Goal: Task Accomplishment & Management: Manage account settings

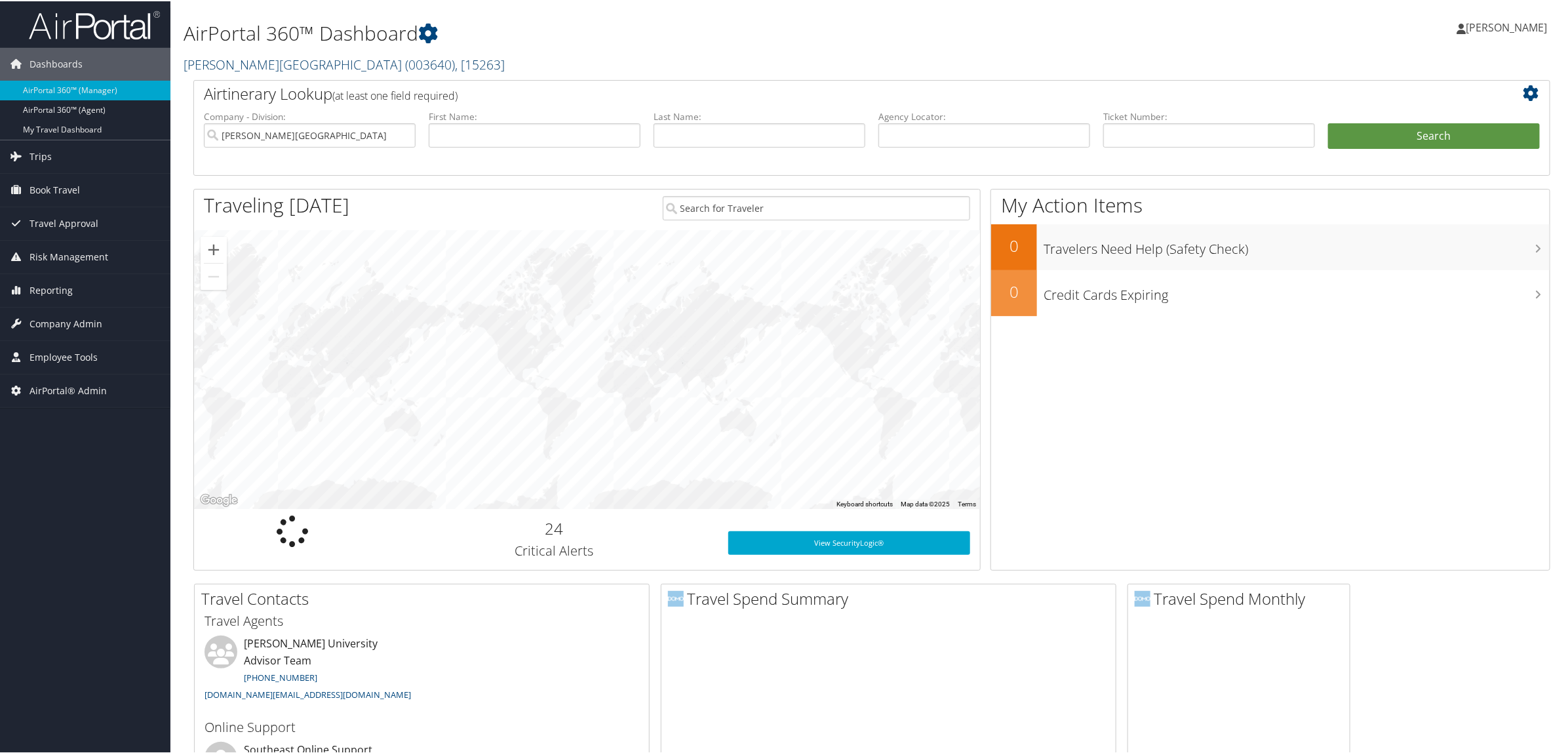
click at [254, 62] on link "Troy University ( 003640 ) , [ 15263 ]" at bounding box center [343, 63] width 321 height 18
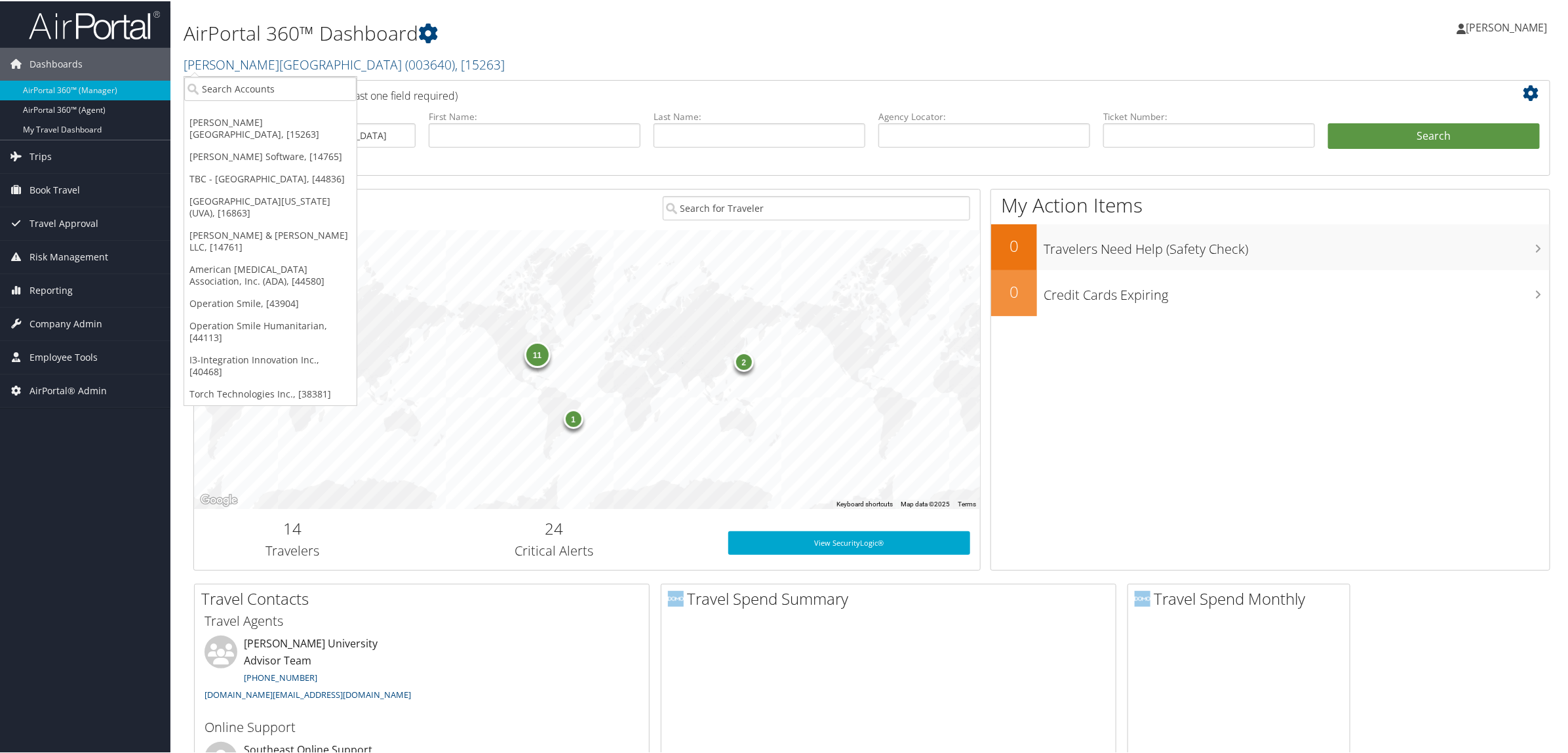
click at [232, 199] on link "[GEOGRAPHIC_DATA][US_STATE] (UVA), [16863]" at bounding box center [270, 206] width 172 height 34
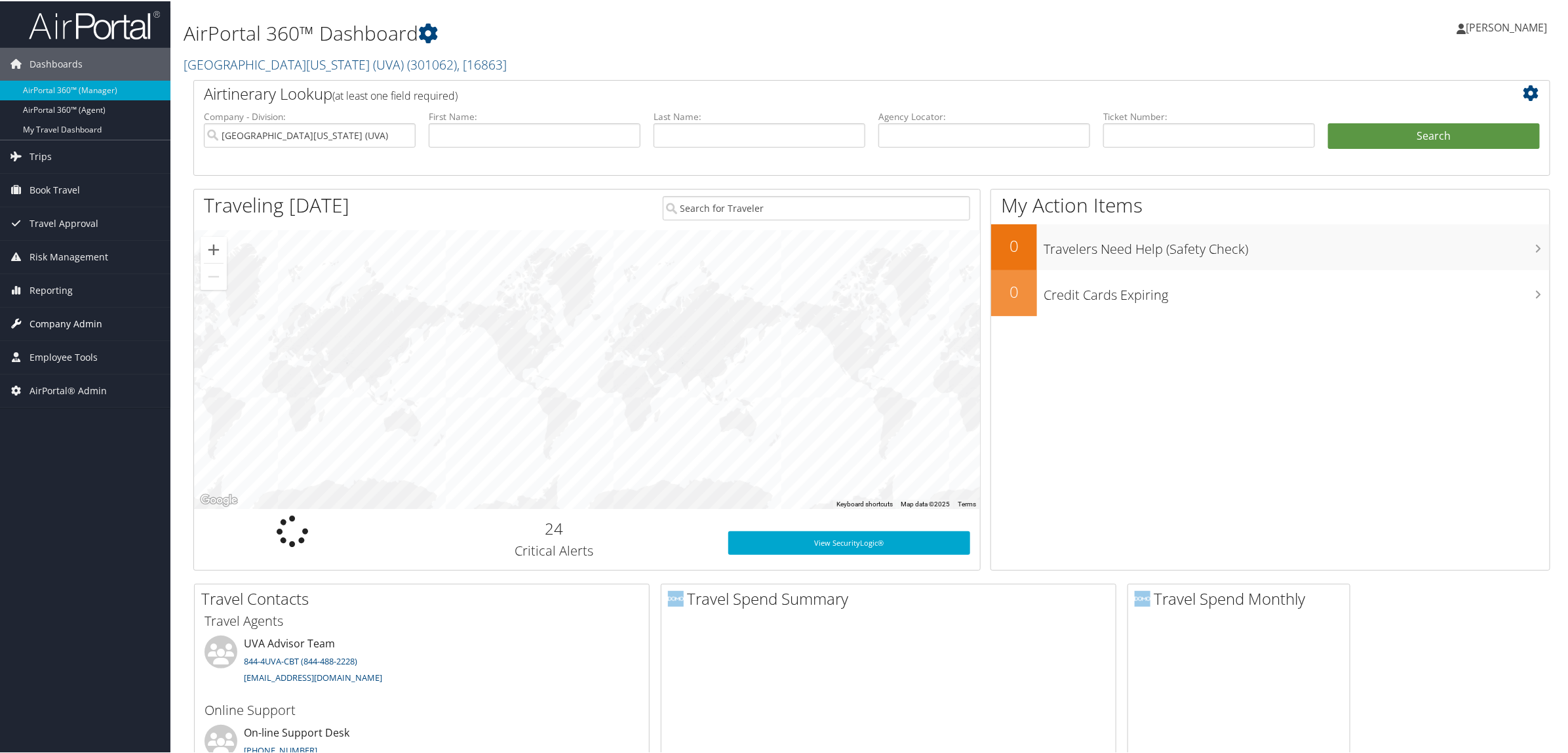
click at [45, 320] on span "Company Admin" at bounding box center [66, 322] width 73 height 32
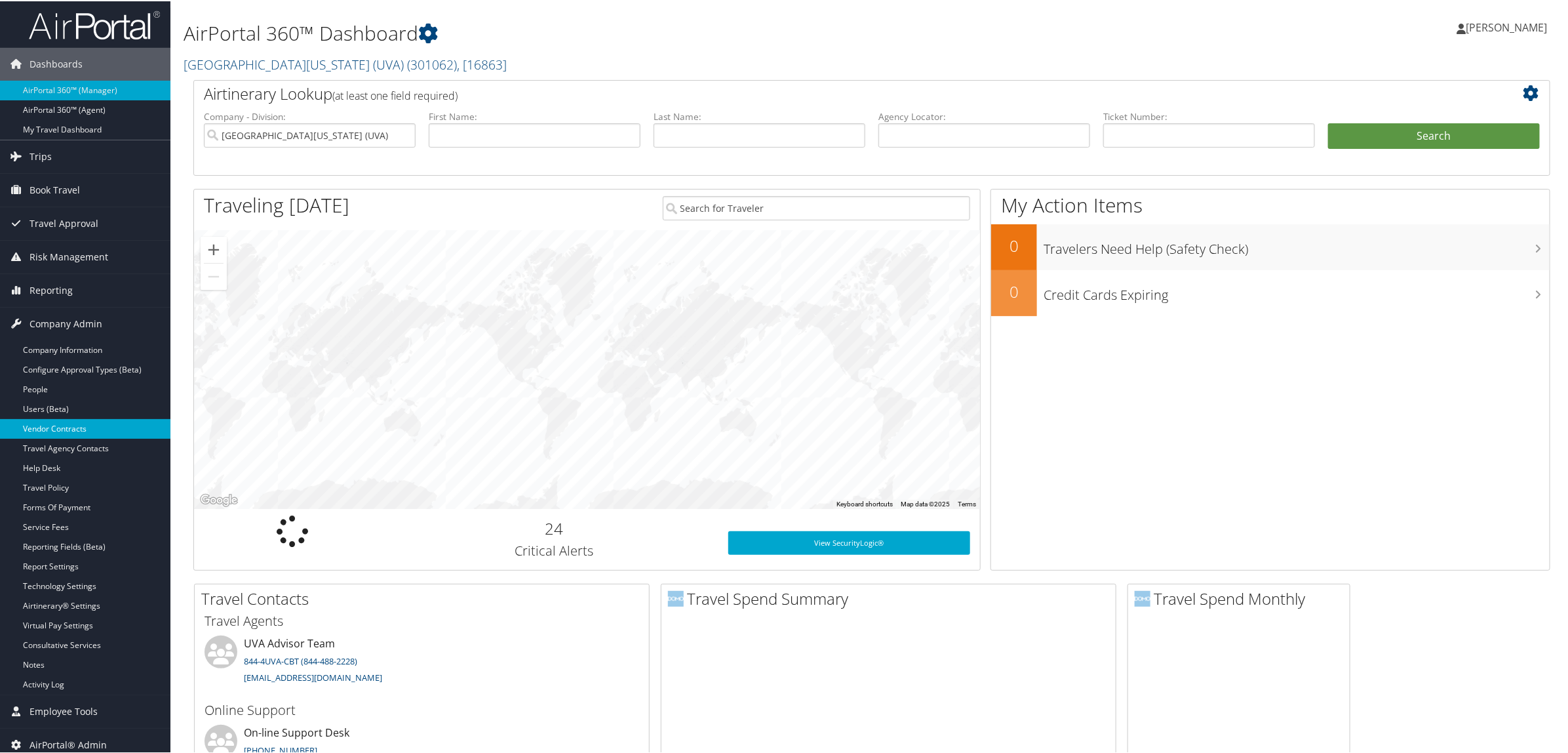
click at [38, 428] on link "Vendor Contracts" at bounding box center [85, 427] width 170 height 19
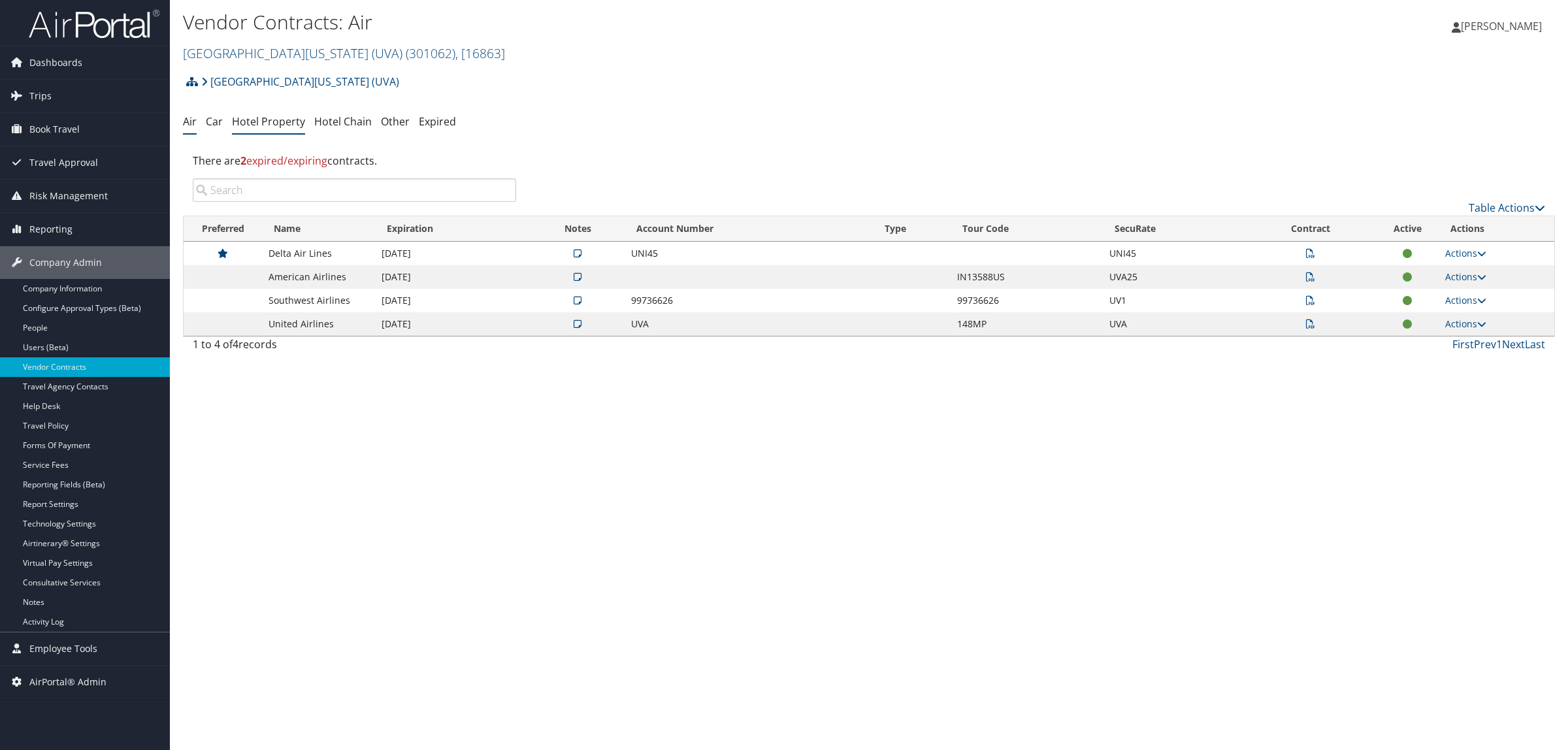
click at [281, 127] on link "Hotel Property" at bounding box center [268, 122] width 73 height 14
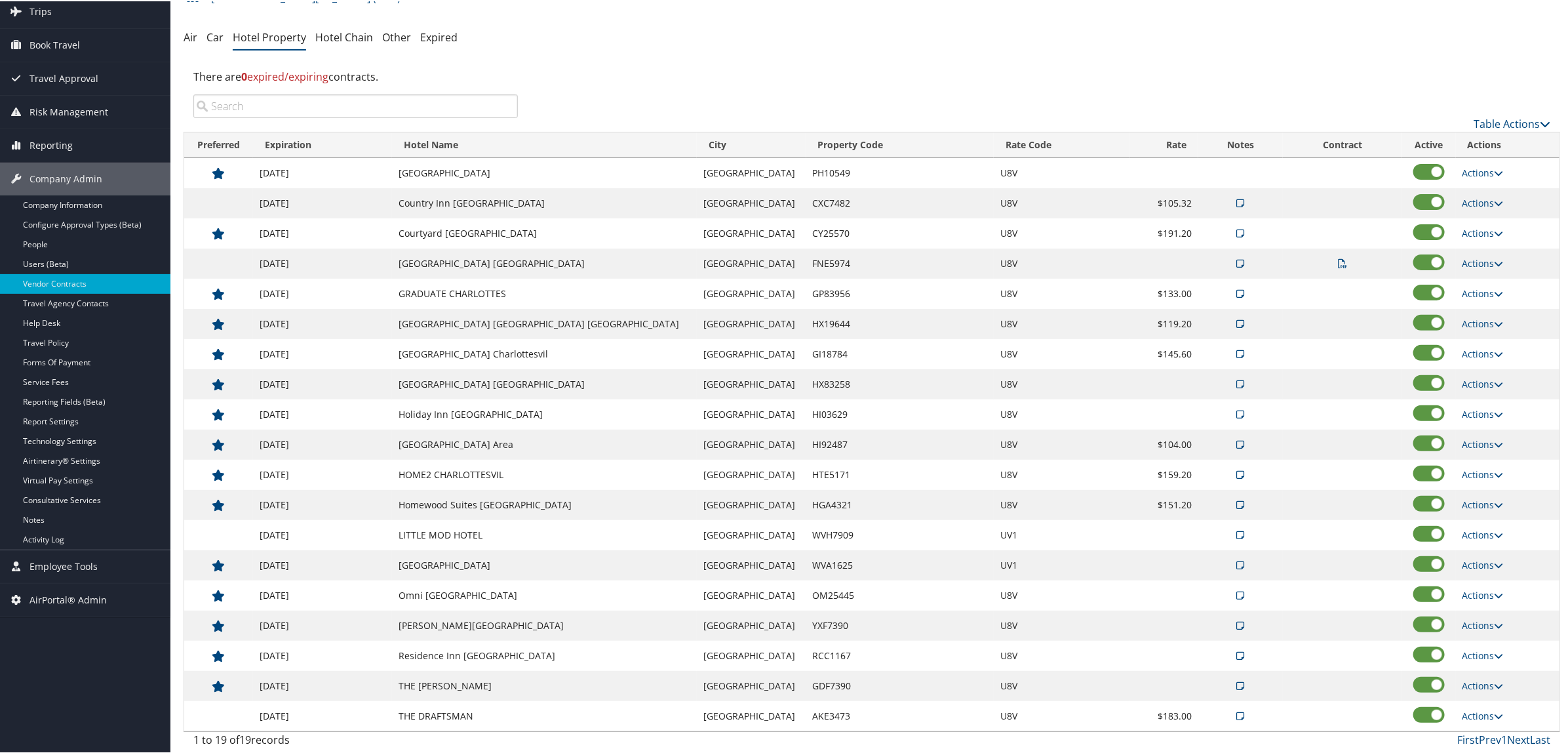
scroll to position [89, 0]
click at [1473, 686] on link "Actions" at bounding box center [1483, 684] width 41 height 12
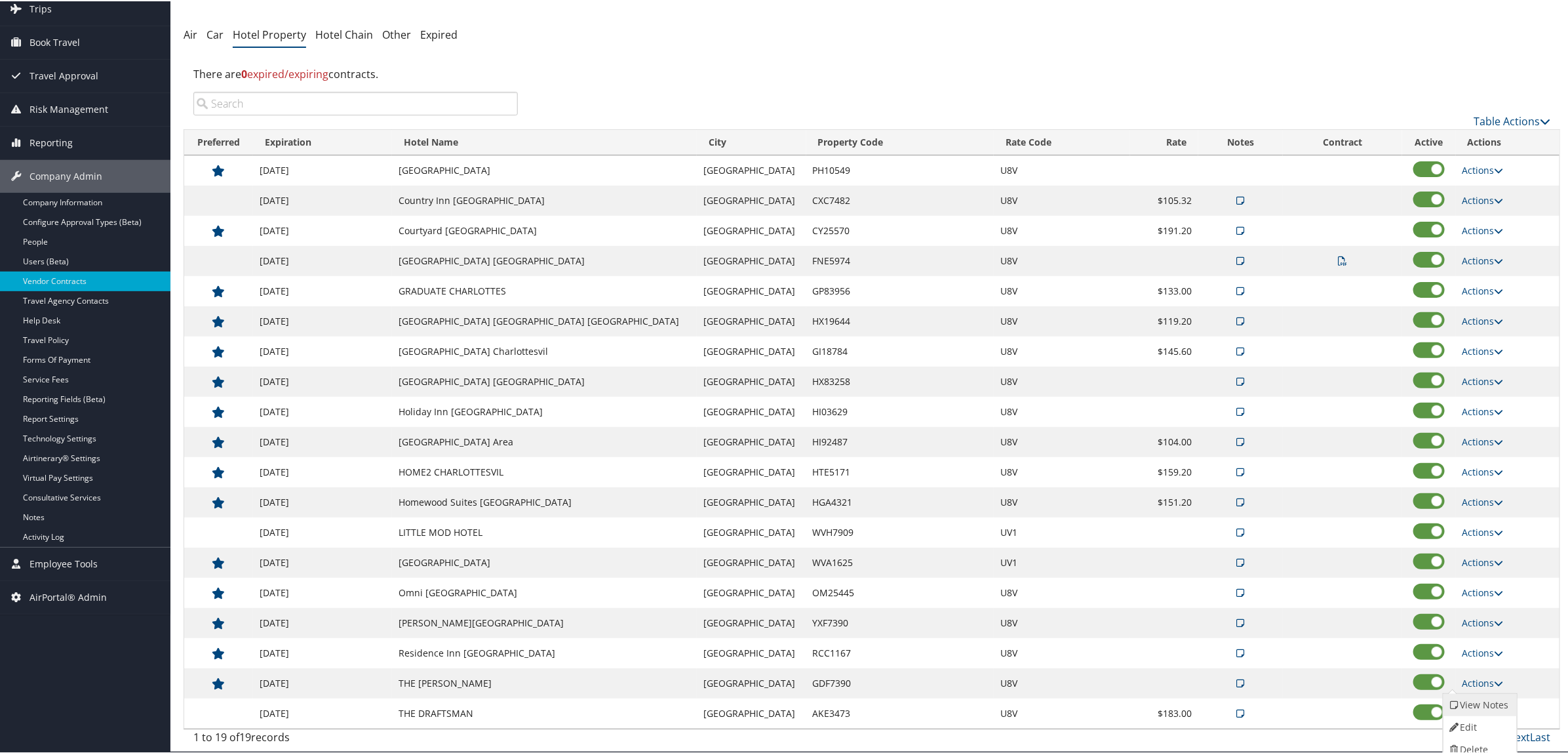
scroll to position [96, 0]
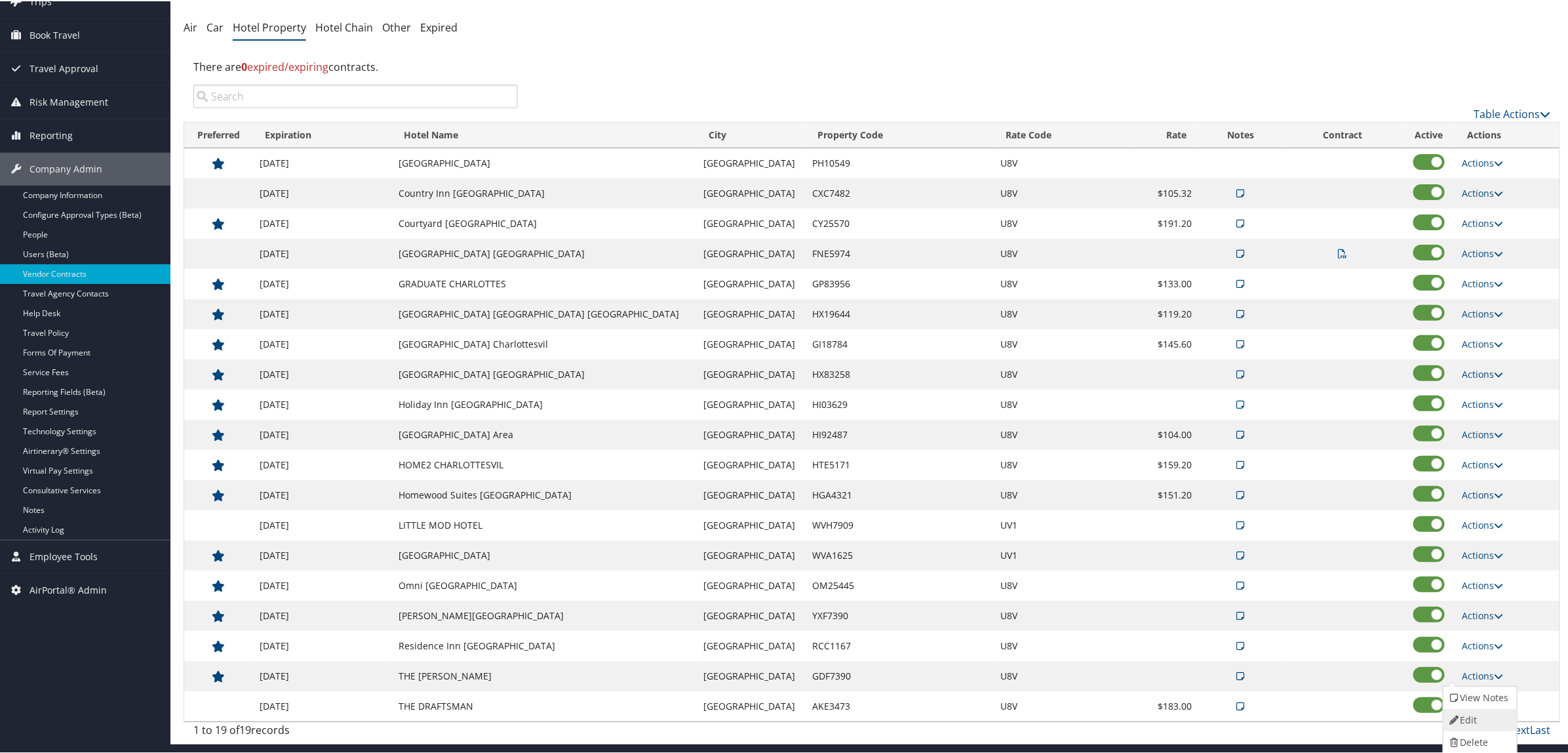
click at [1473, 726] on link "Edit" at bounding box center [1479, 718] width 71 height 22
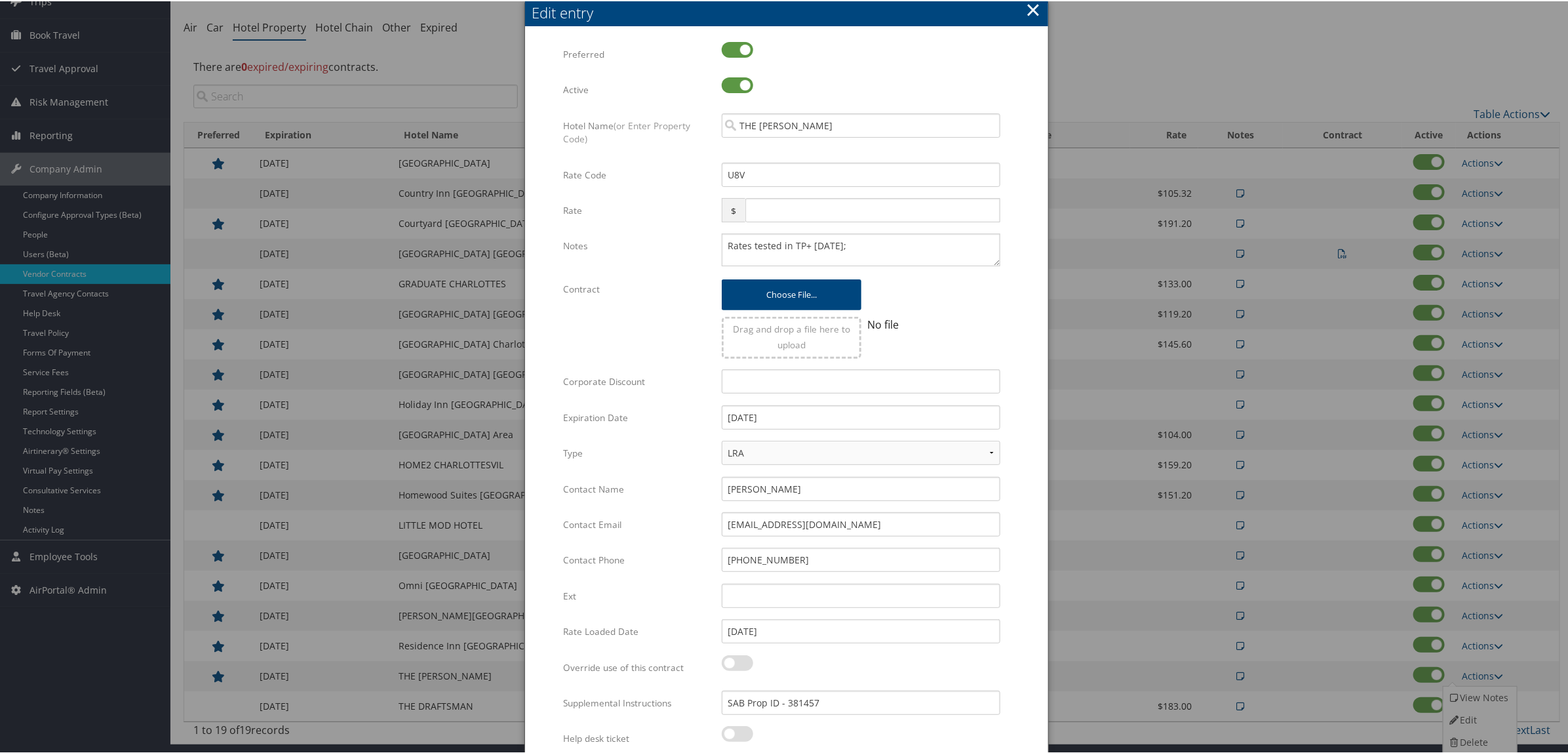
click at [1027, 11] on button "×" at bounding box center [1033, 9] width 15 height 26
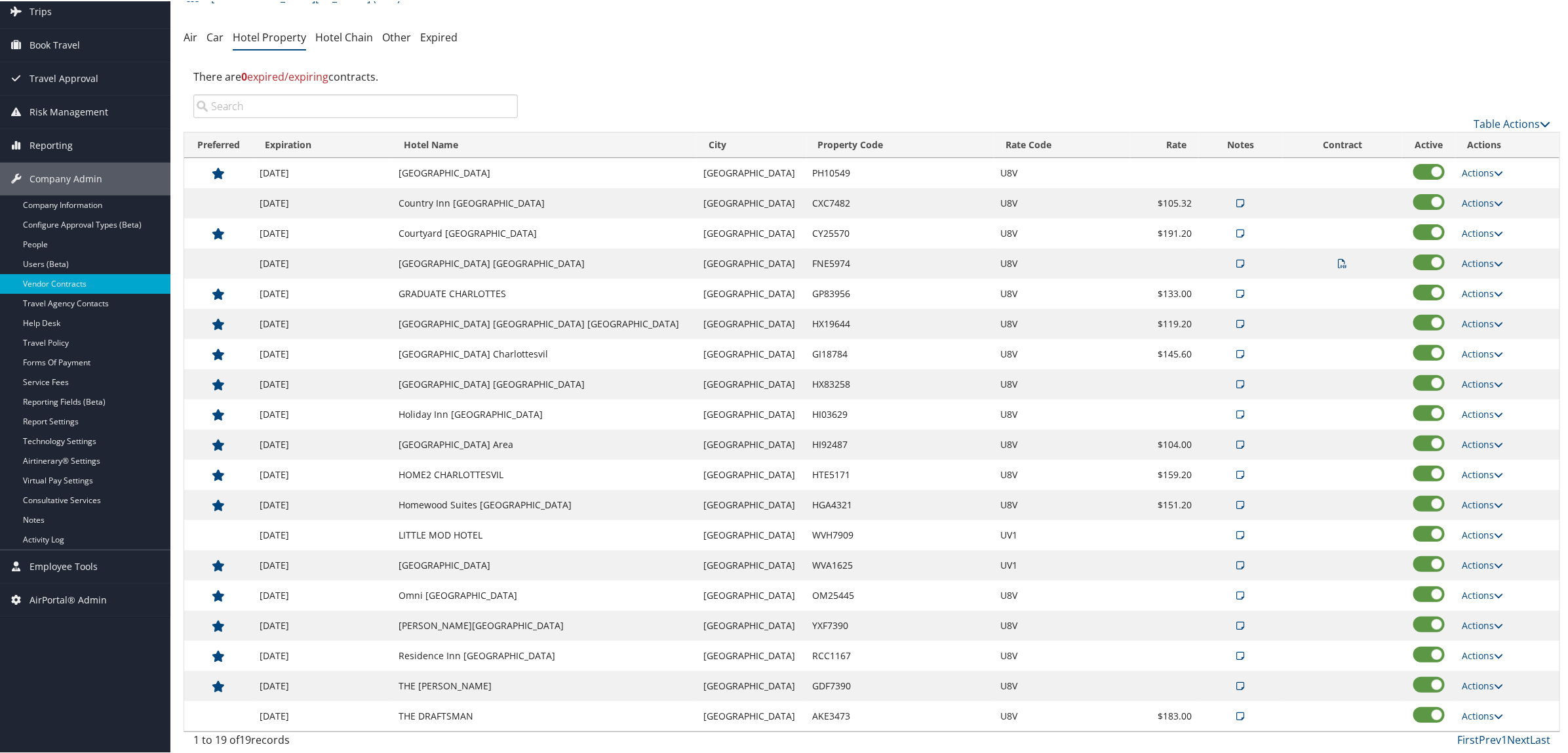
scroll to position [89, 0]
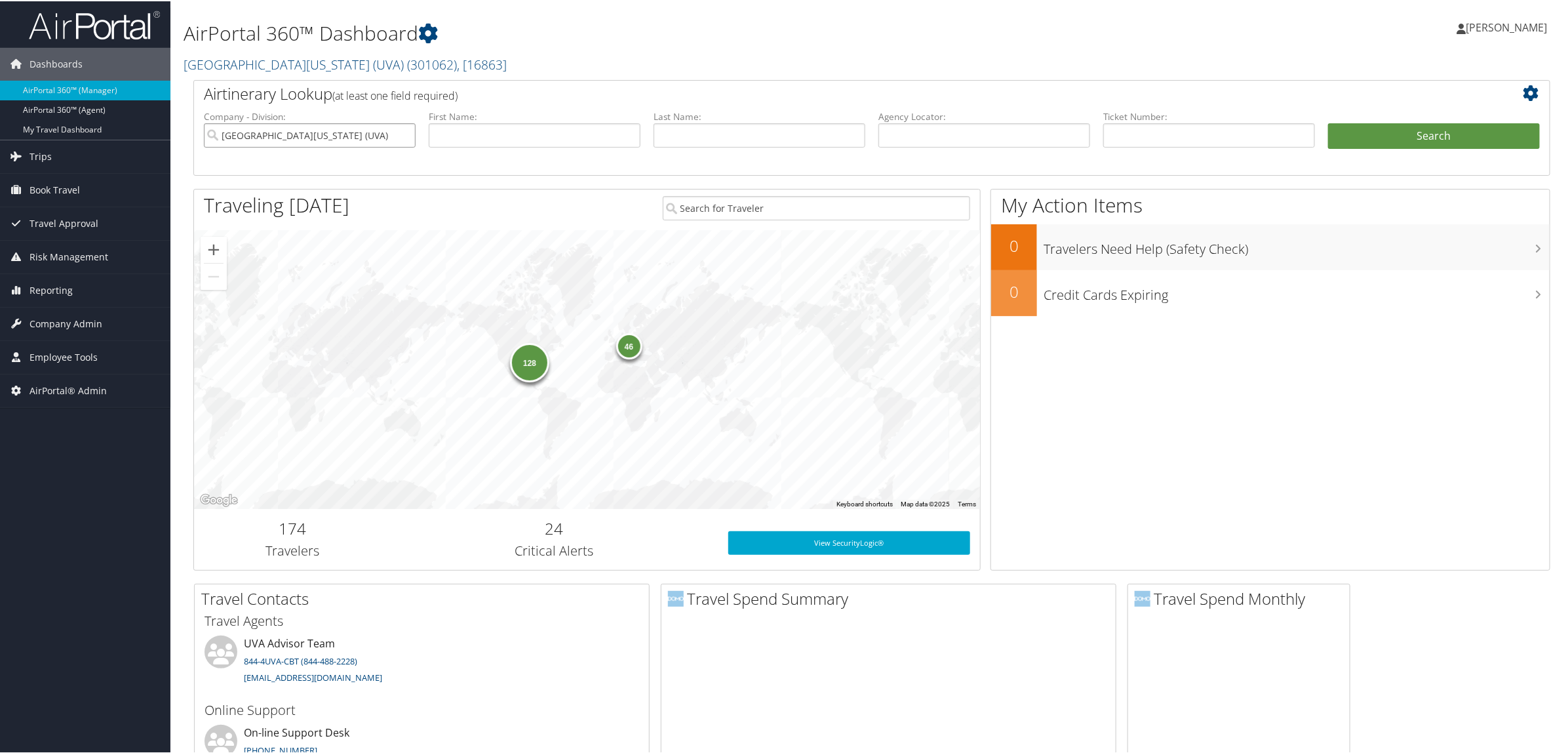
click at [404, 132] on input "[GEOGRAPHIC_DATA][US_STATE] (UVA)" at bounding box center [310, 134] width 211 height 25
click at [89, 26] on img at bounding box center [95, 24] width 131 height 31
click at [404, 133] on input "[GEOGRAPHIC_DATA][US_STATE] (UVA)" at bounding box center [310, 134] width 211 height 25
click at [460, 134] on input "text" at bounding box center [534, 134] width 211 height 25
type input "[PERSON_NAME]"
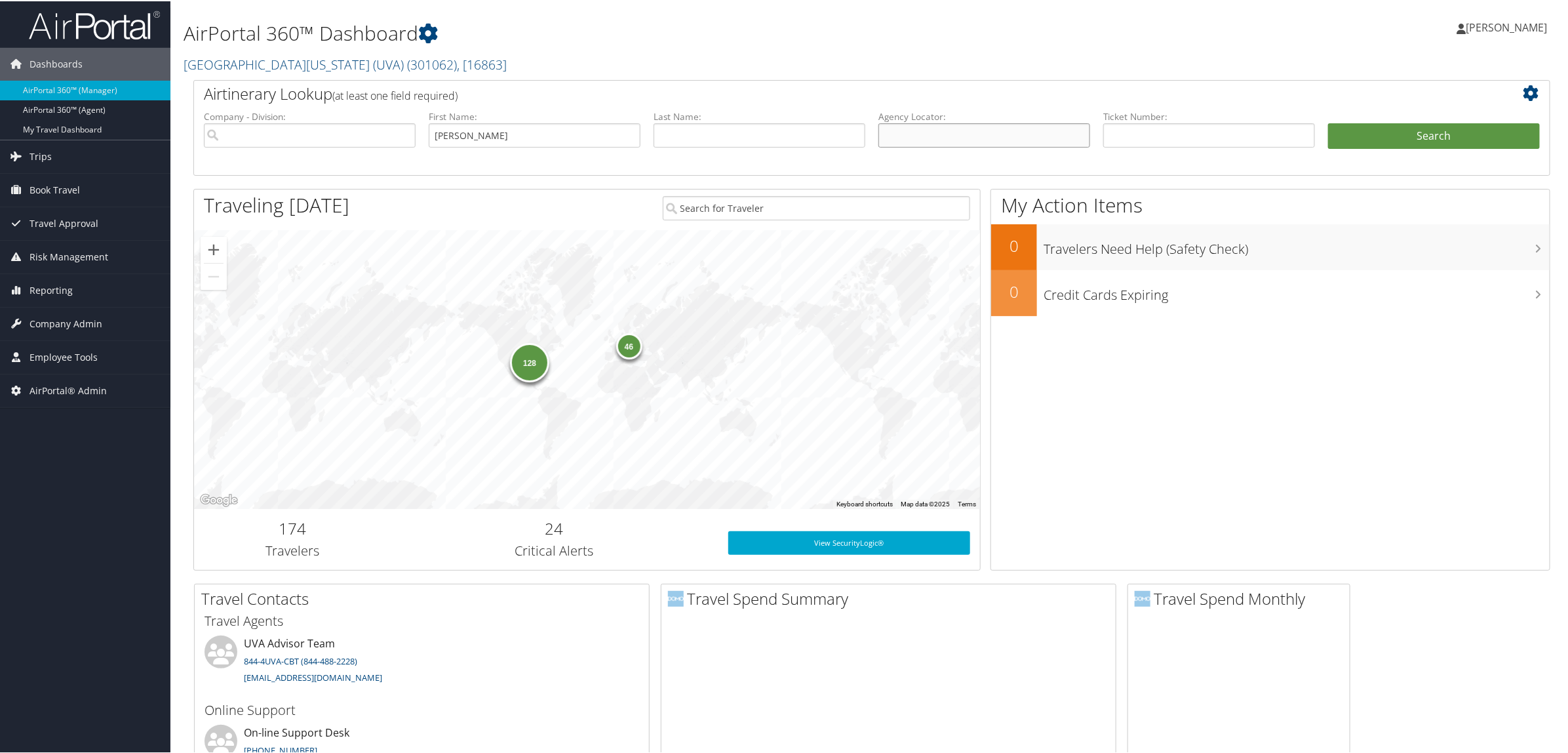
type input "Q"
type input "[PERSON_NAME]"
click at [1328, 122] on button "Search" at bounding box center [1433, 135] width 211 height 26
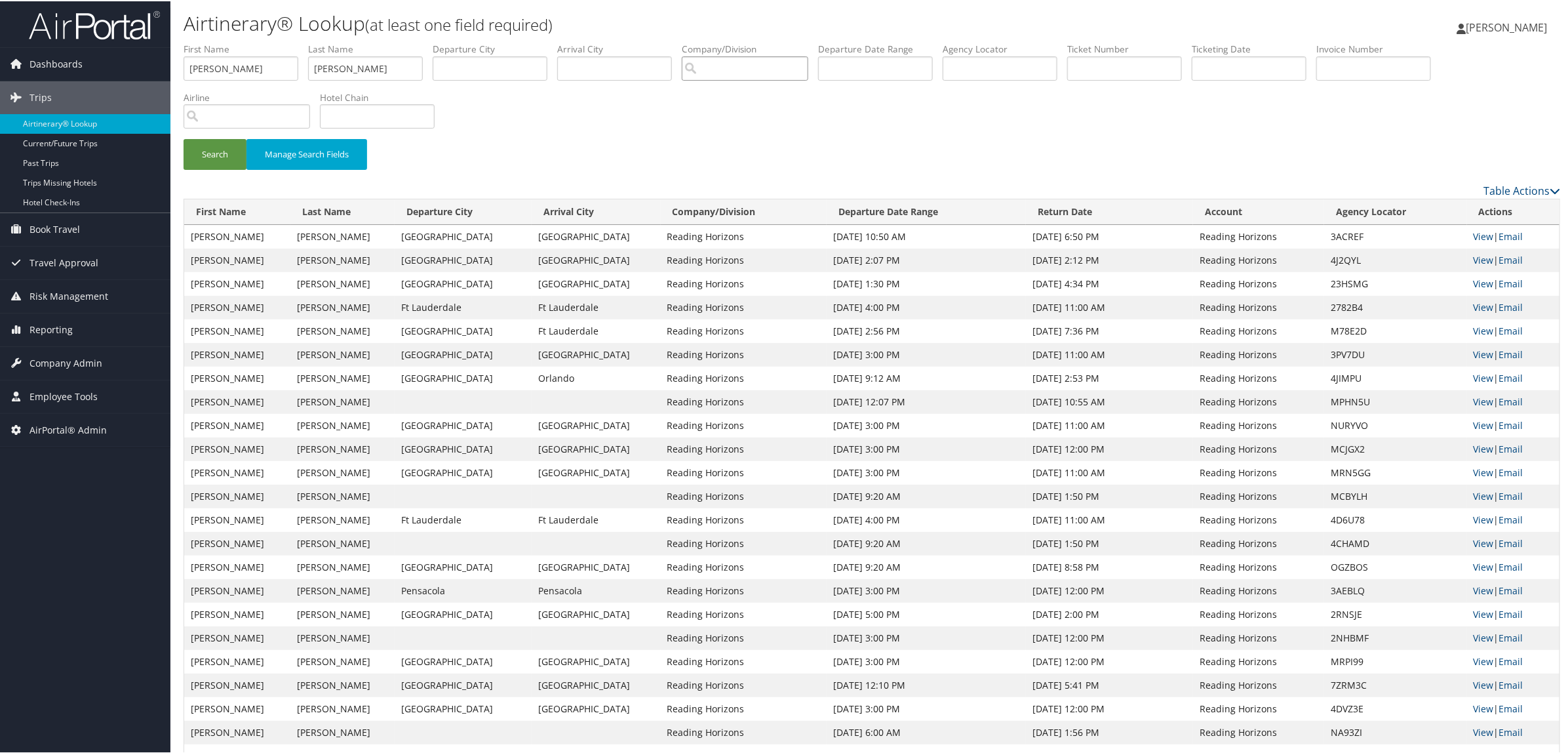
click at [758, 74] on input "search" at bounding box center [745, 67] width 126 height 25
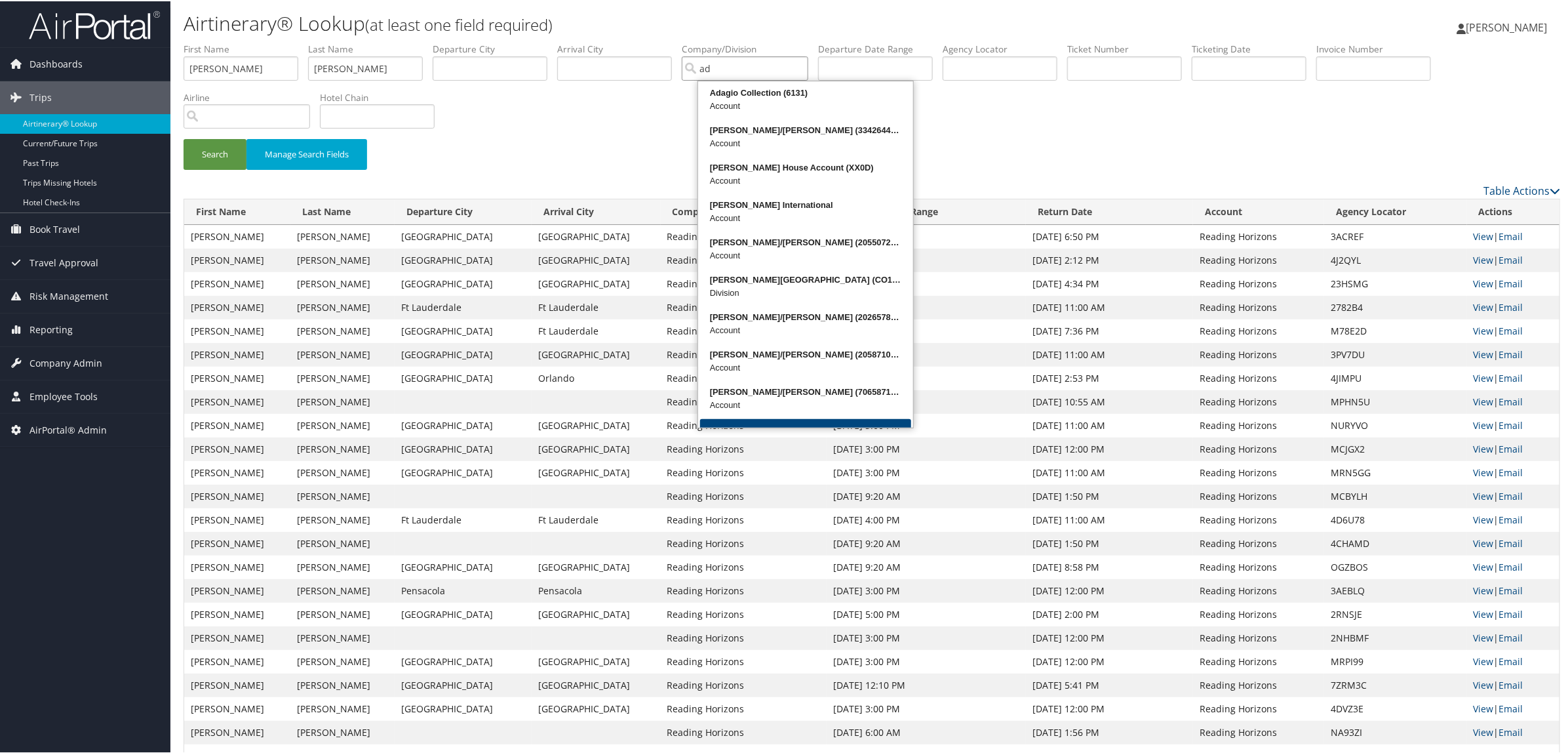
type input "a"
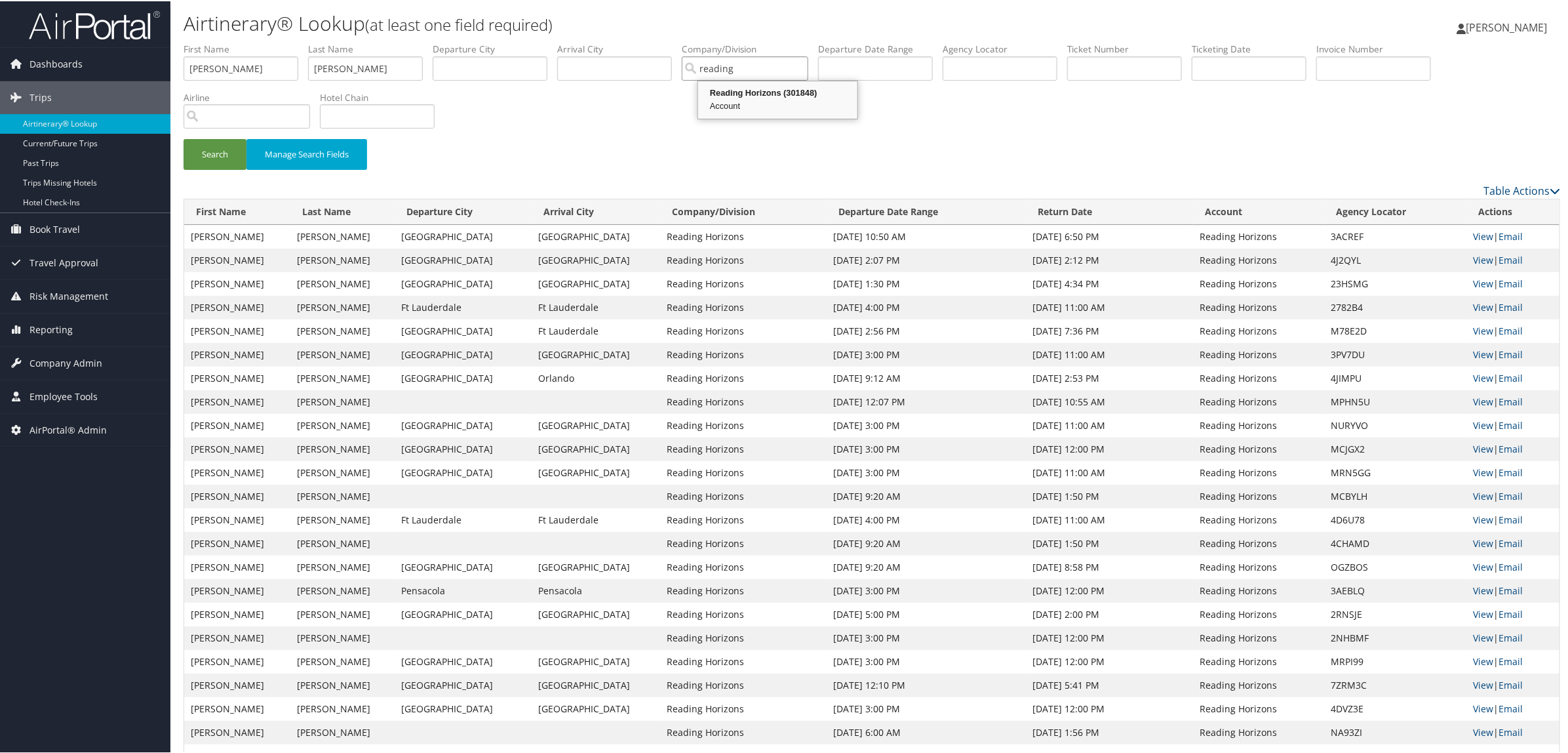
click at [761, 93] on div "Reading Horizons (301848)" at bounding box center [777, 92] width 155 height 13
type input "Reading Horizons"
click at [229, 153] on button "Search" at bounding box center [214, 153] width 63 height 31
click at [57, 21] on img at bounding box center [95, 24] width 131 height 31
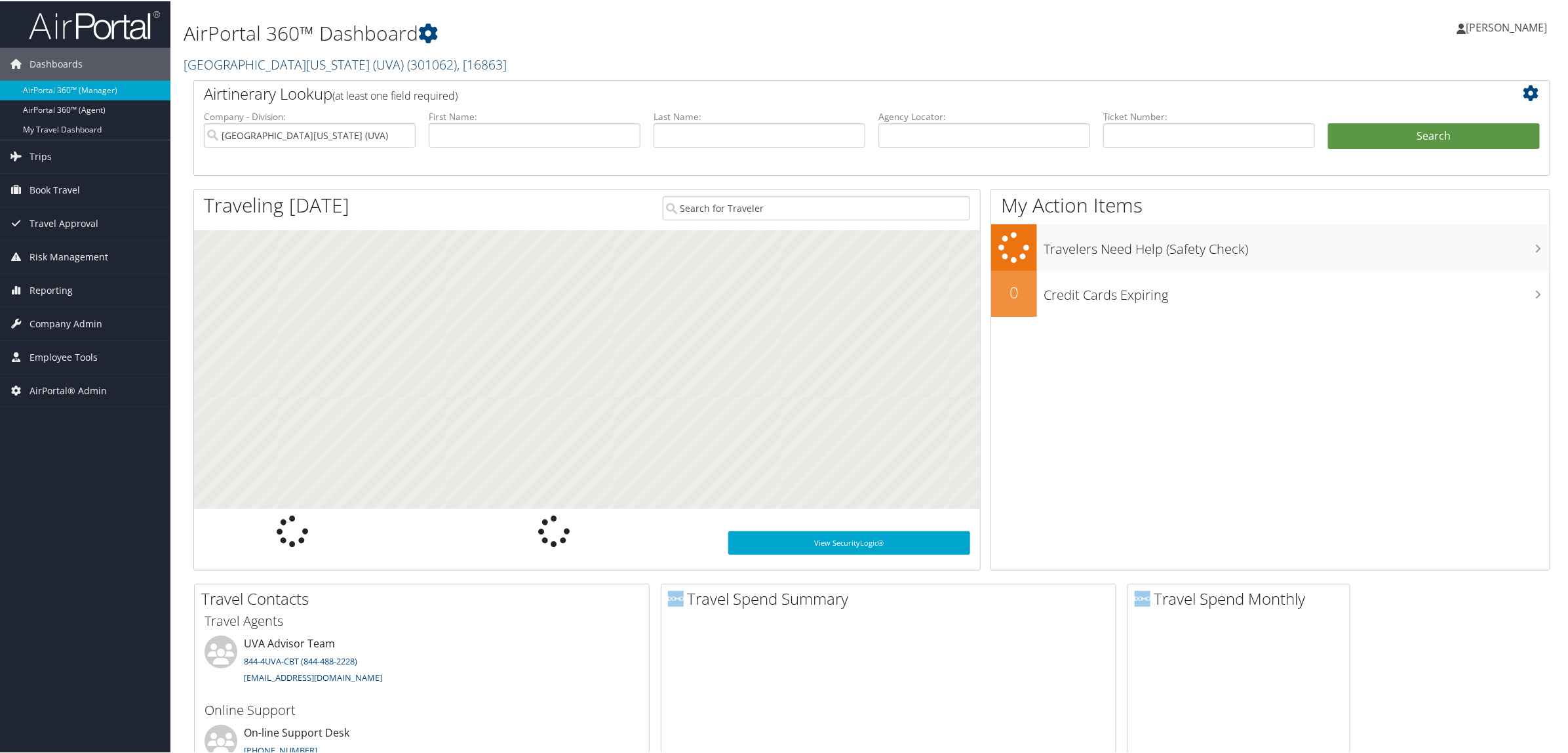
click at [313, 66] on link "[GEOGRAPHIC_DATA][US_STATE] (UVA) ( 301062 ) , [ 16863 ]" at bounding box center [345, 63] width 323 height 18
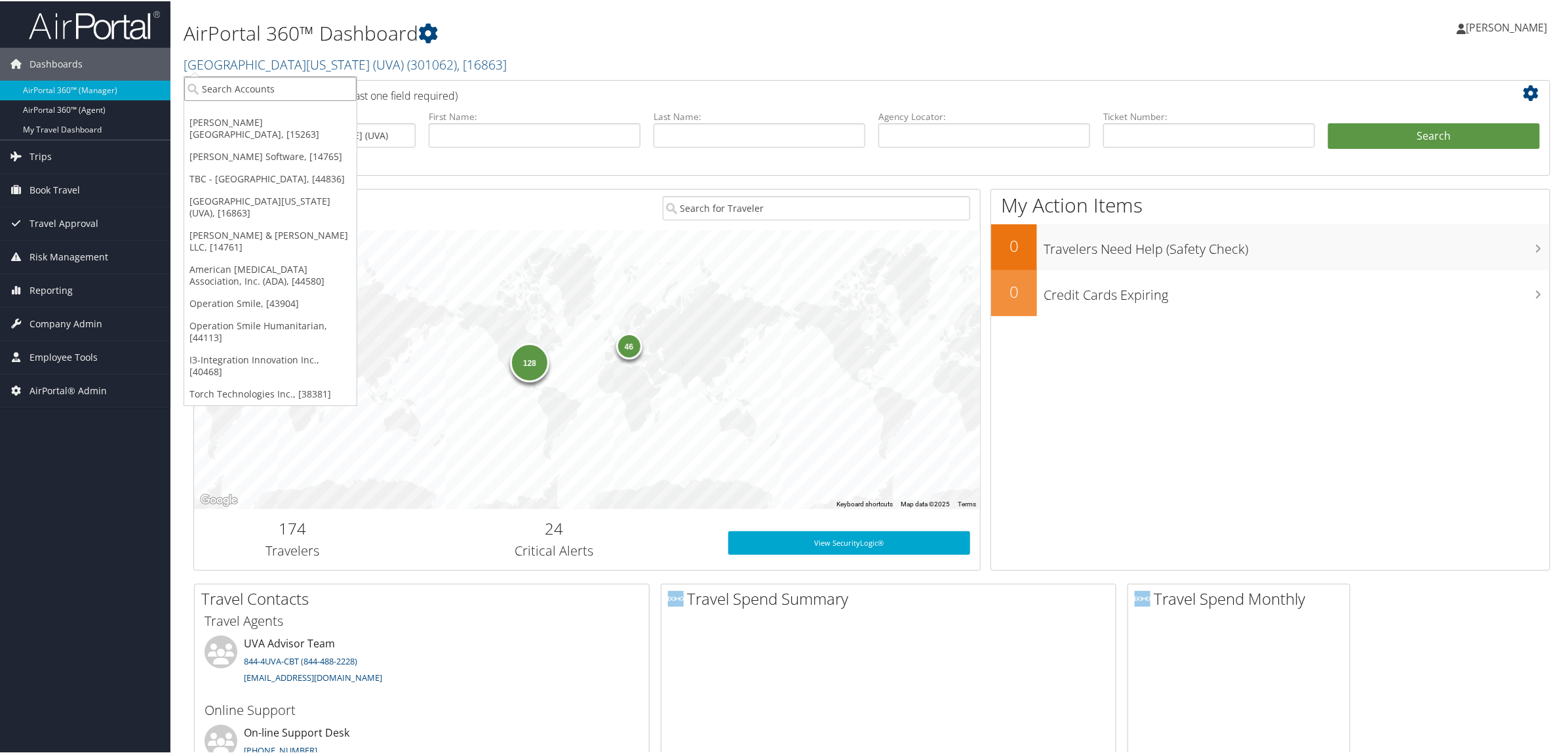
click at [296, 84] on input "search" at bounding box center [270, 87] width 172 height 25
type input "reading horizon"
click at [255, 113] on div "Reading Horizons (301848), [43877]" at bounding box center [285, 111] width 216 height 12
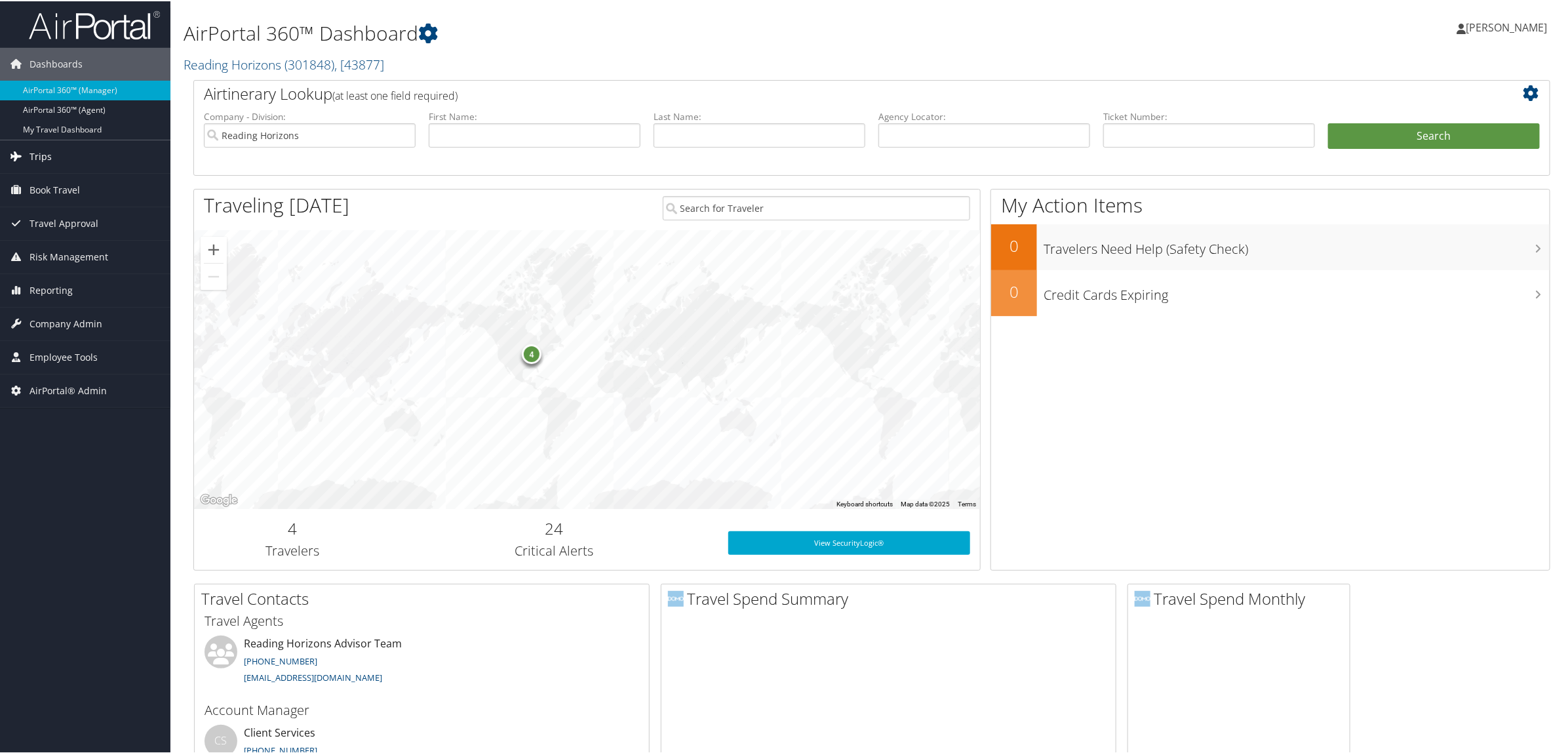
click at [32, 157] on span "Trips" at bounding box center [40, 155] width 22 height 32
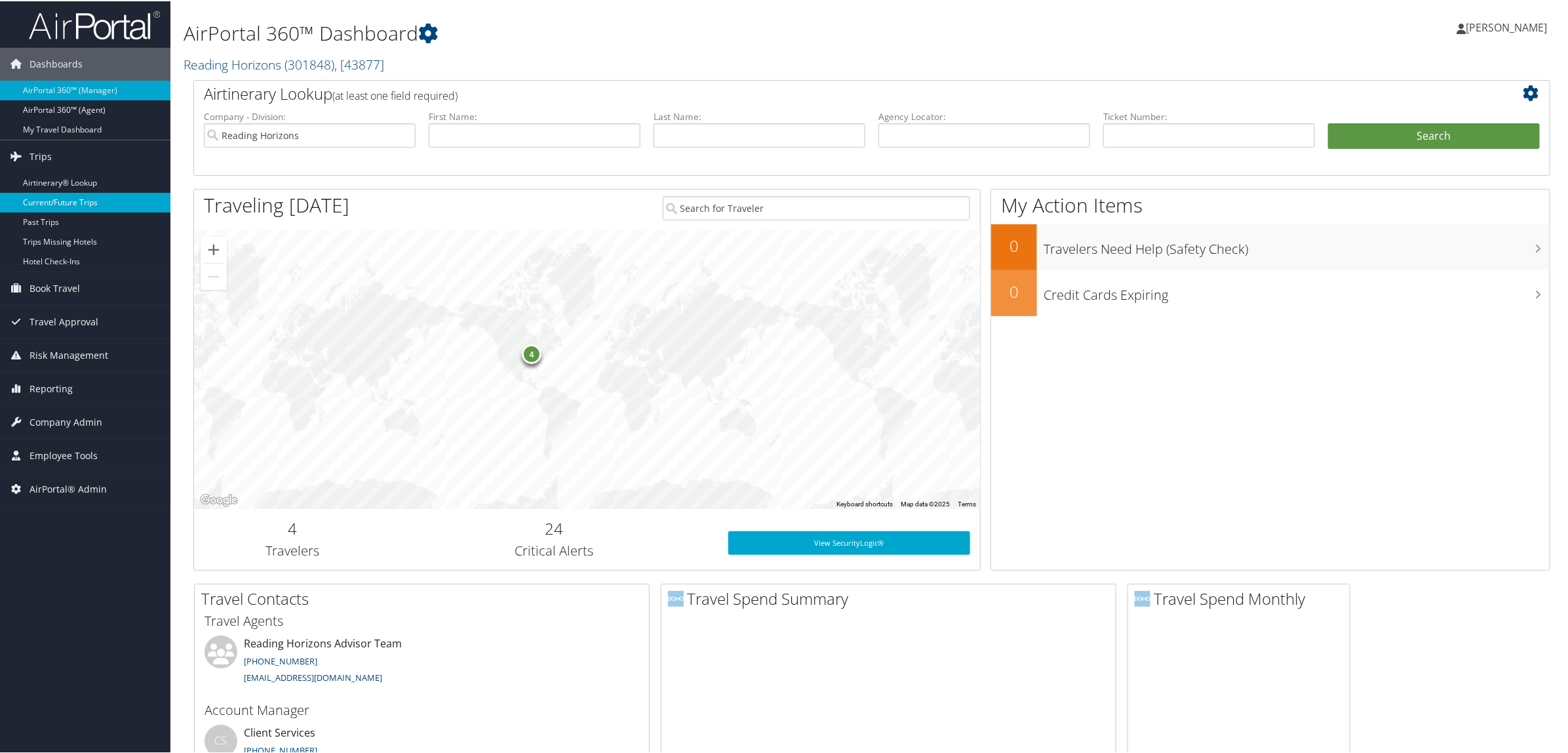
click at [72, 201] on link "Current/Future Trips" at bounding box center [85, 201] width 170 height 19
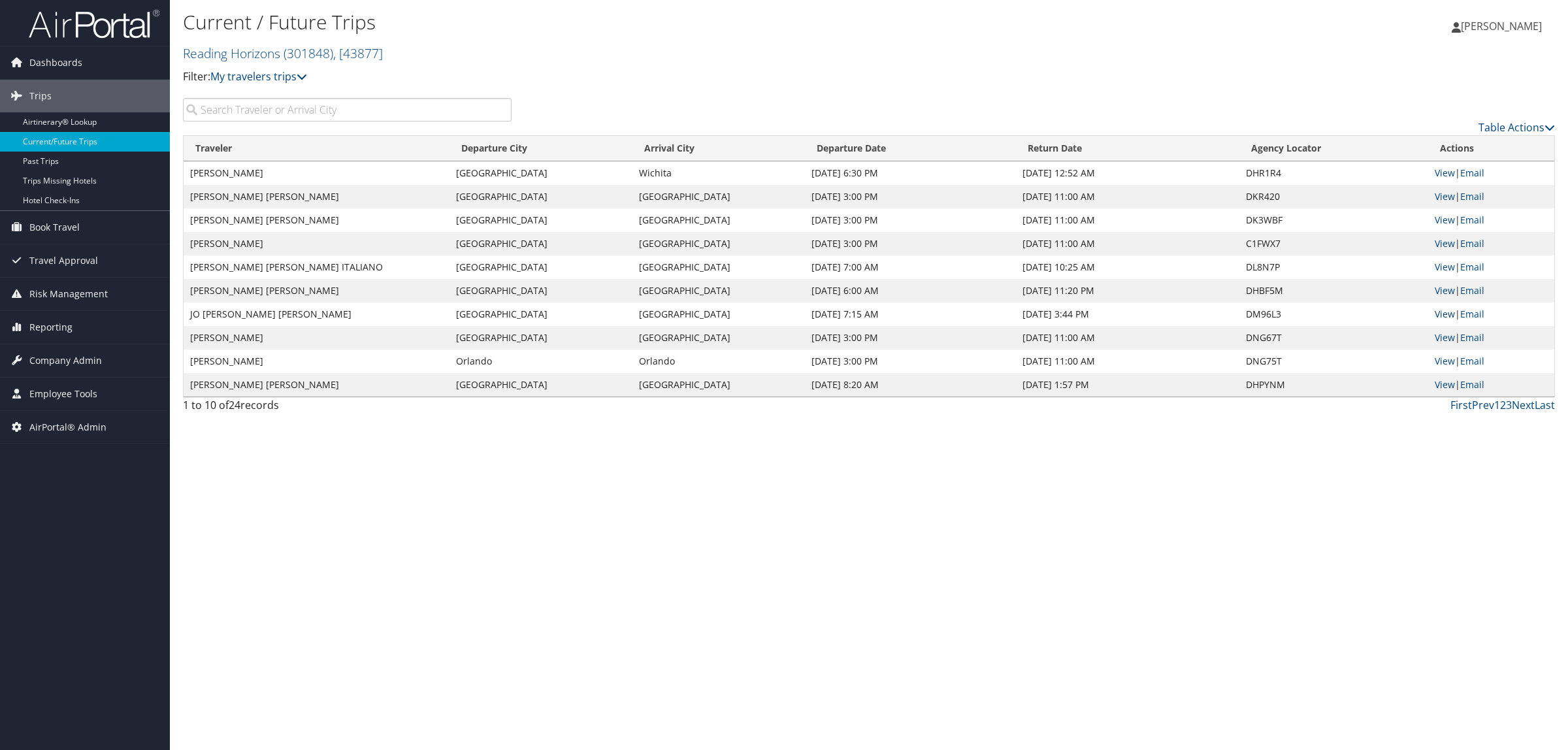
click at [1441, 311] on link "View" at bounding box center [1445, 314] width 20 height 12
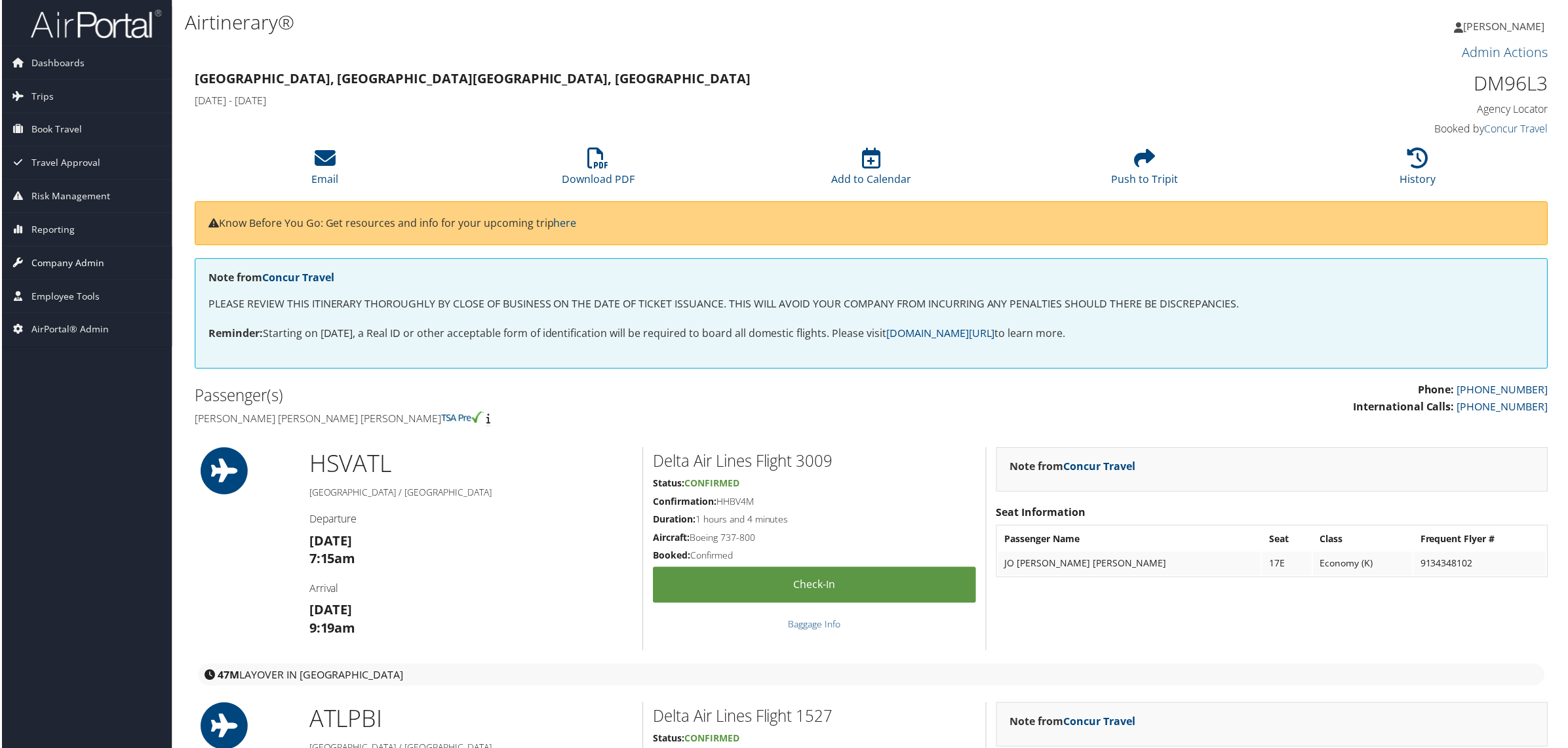
click at [66, 266] on span "Company Admin" at bounding box center [66, 263] width 73 height 32
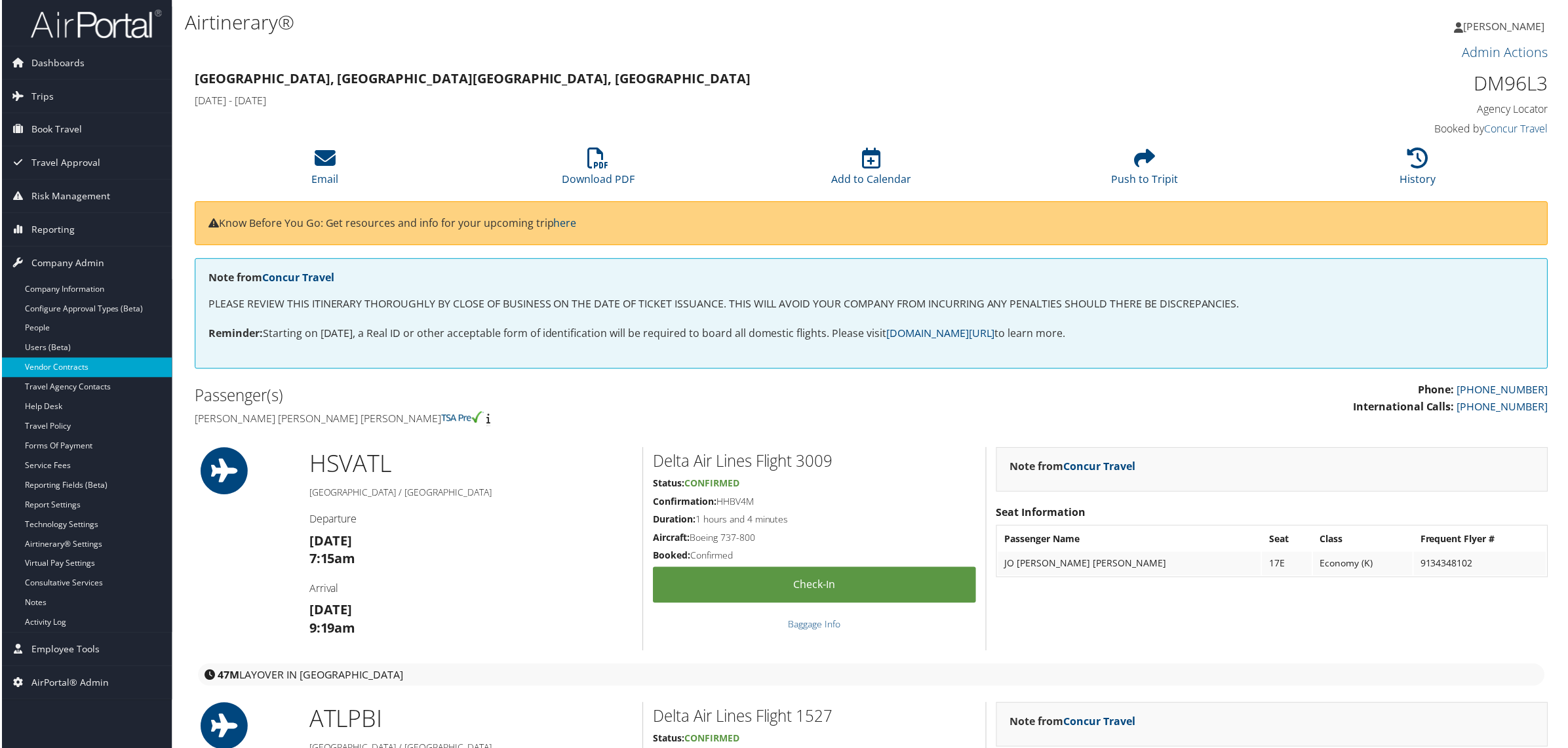
click at [54, 373] on link "Vendor Contracts" at bounding box center [85, 368] width 170 height 19
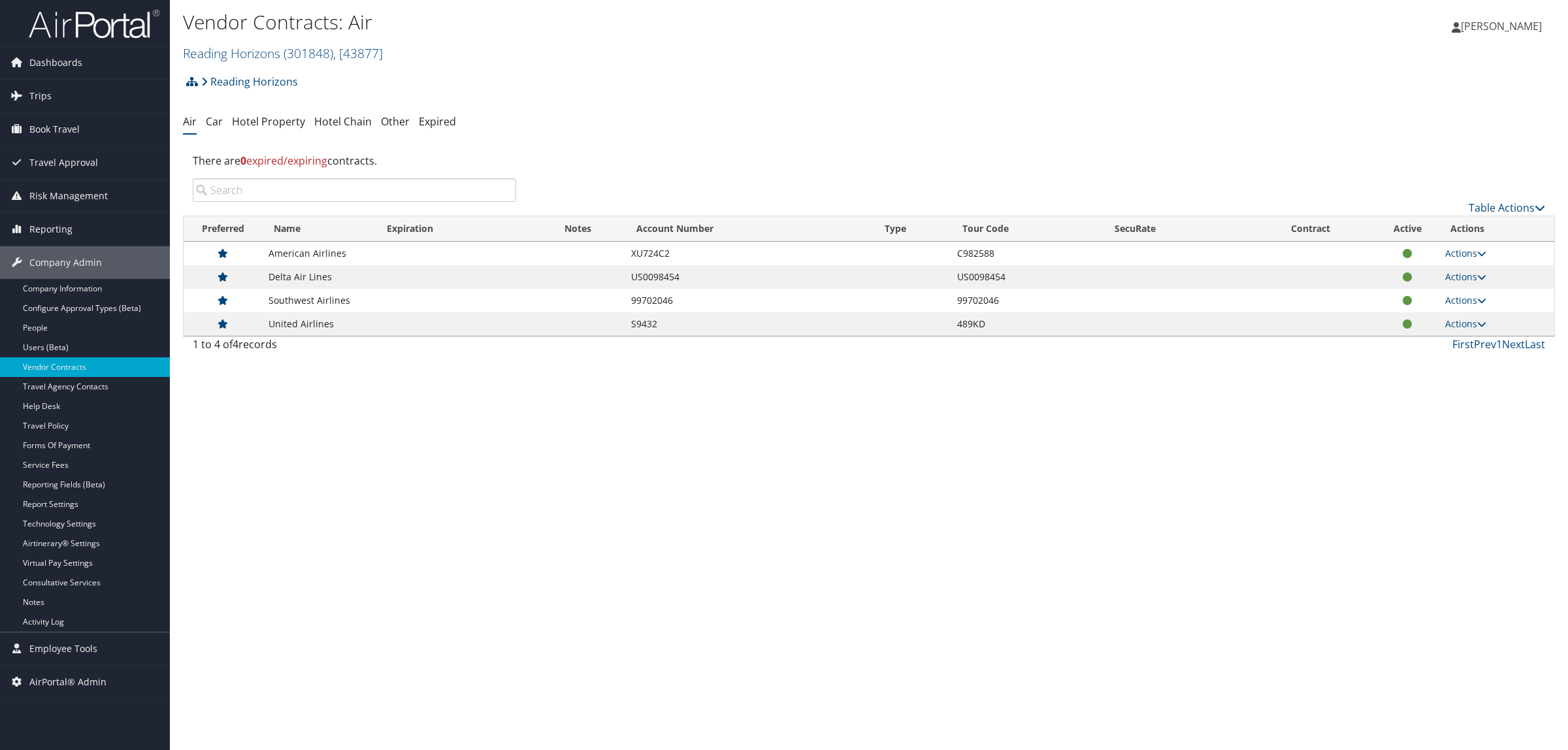
drag, startPoint x: 375, startPoint y: 500, endPoint x: 442, endPoint y: 480, distance: 69.9
click at [377, 500] on div "Vendor Contracts: Air Reading Horizons ( 301848 ) , [ 43877 ] [GEOGRAPHIC_DATA]…" at bounding box center [869, 375] width 1398 height 750
click at [312, 494] on div "Vendor Contracts: Air Reading Horizons ( 301848 ) , [ 43877 ] [GEOGRAPHIC_DATA]…" at bounding box center [869, 375] width 1398 height 750
